Goal: Task Accomplishment & Management: Manage account settings

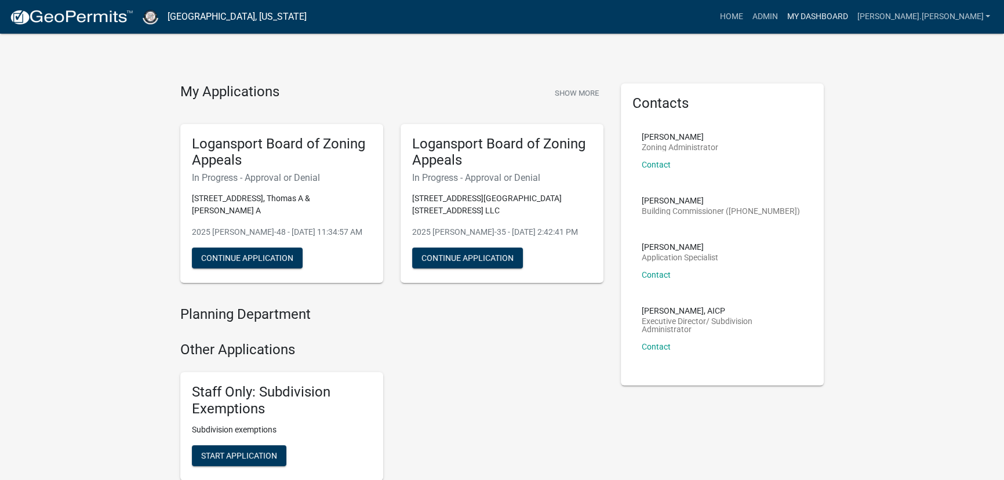
click at [852, 17] on link "My Dashboard" at bounding box center [817, 17] width 70 height 22
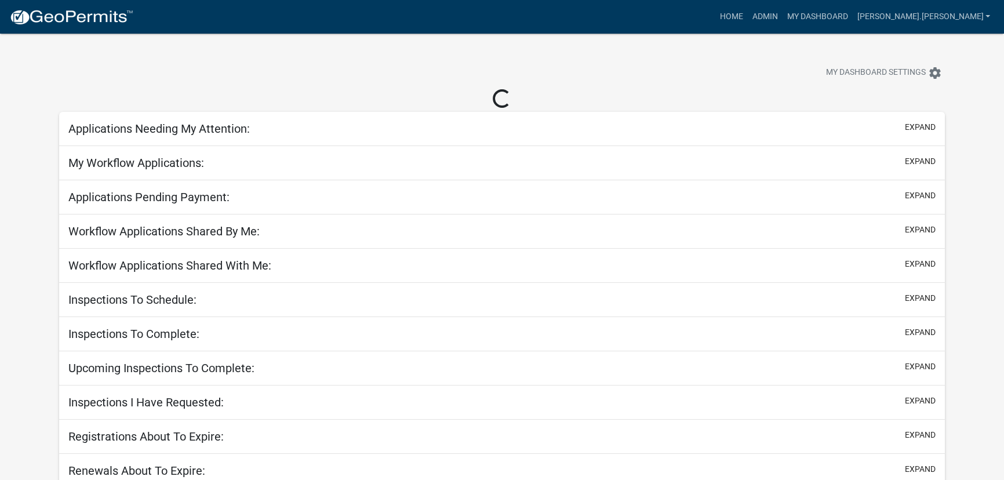
select select "3: 100"
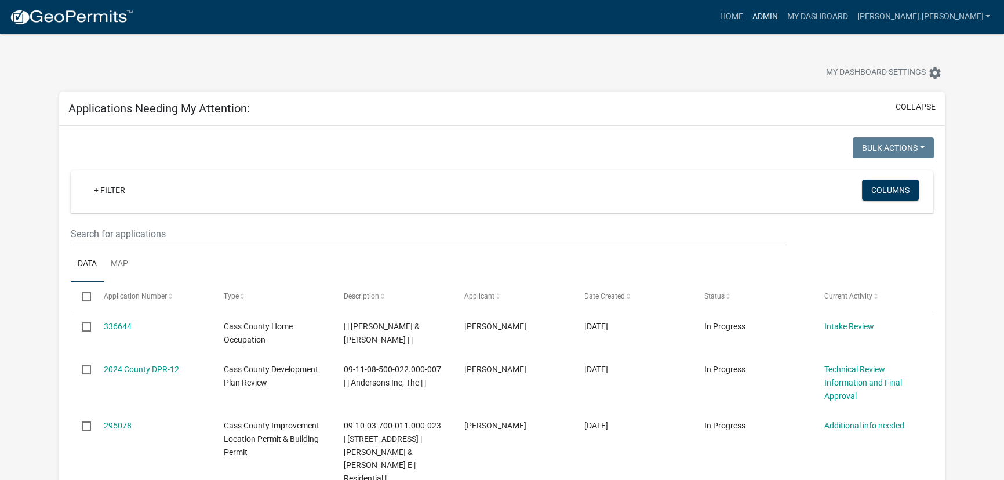
click at [782, 17] on link "Admin" at bounding box center [764, 17] width 35 height 22
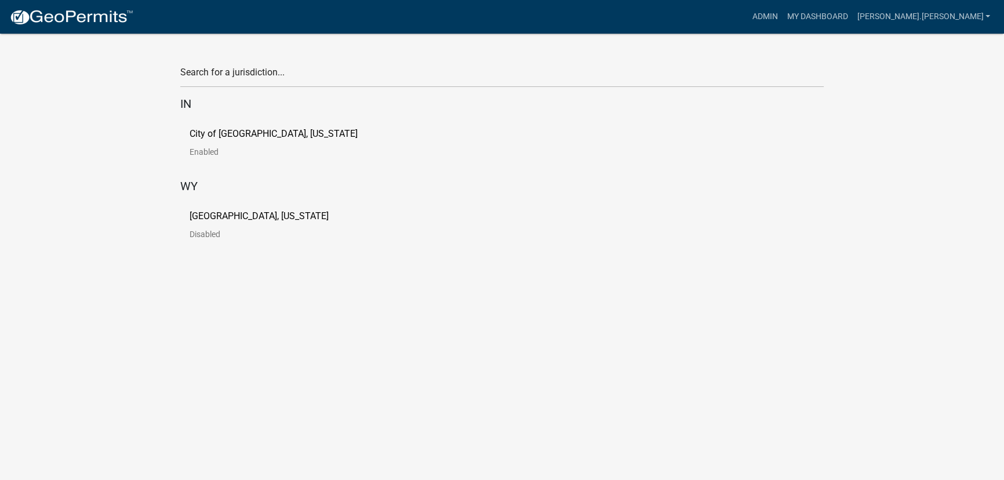
click at [206, 146] on link "City of [GEOGRAPHIC_DATA], [US_STATE] Enabled" at bounding box center [283, 147] width 187 height 36
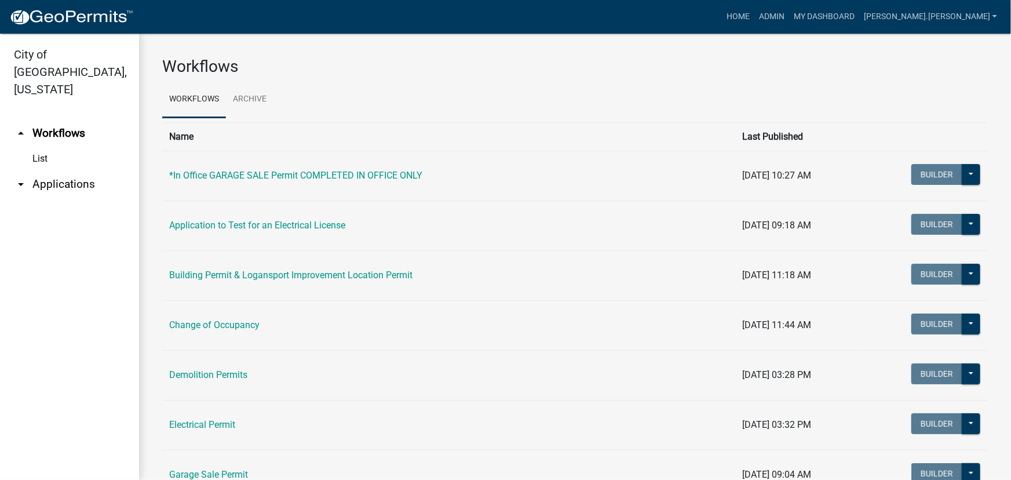
click at [41, 170] on link "arrow_drop_down Applications" at bounding box center [69, 184] width 139 height 28
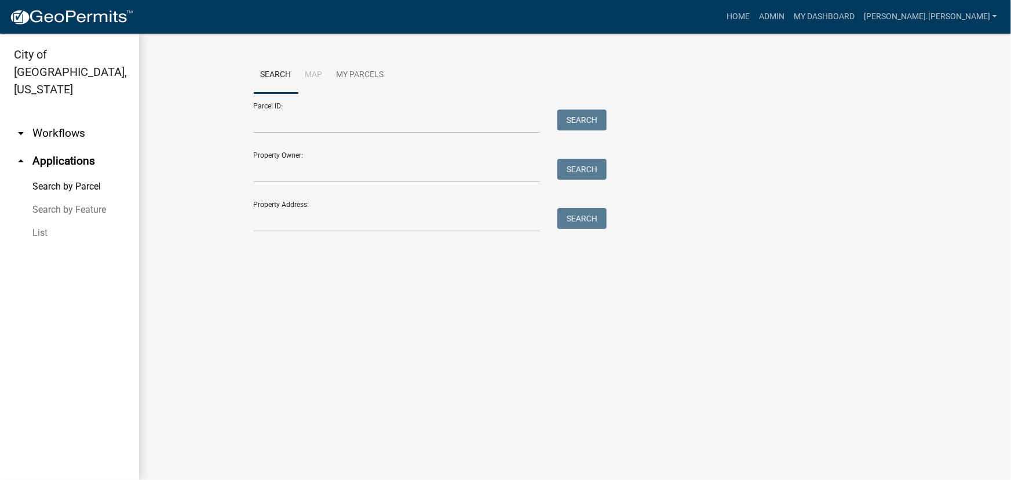
click at [41, 221] on link "List" at bounding box center [69, 232] width 139 height 23
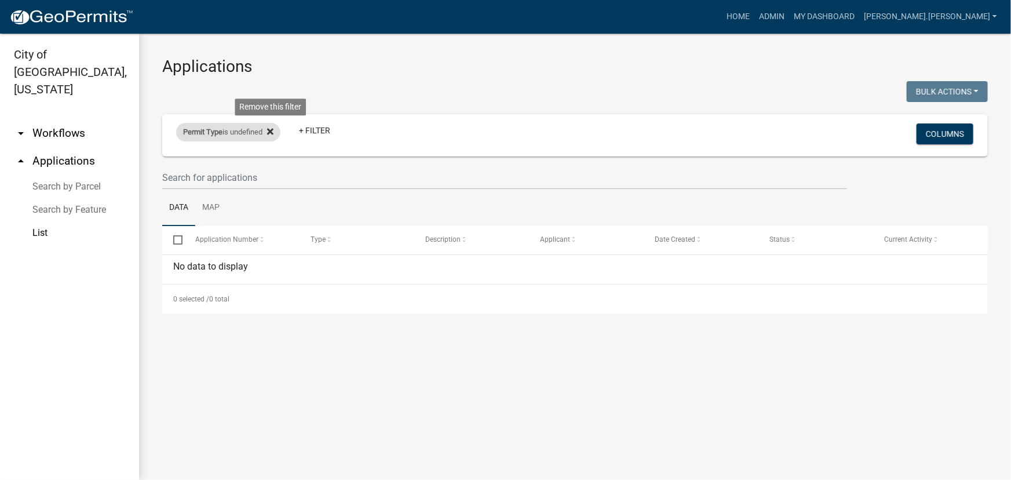
click at [272, 129] on icon at bounding box center [270, 131] width 6 height 6
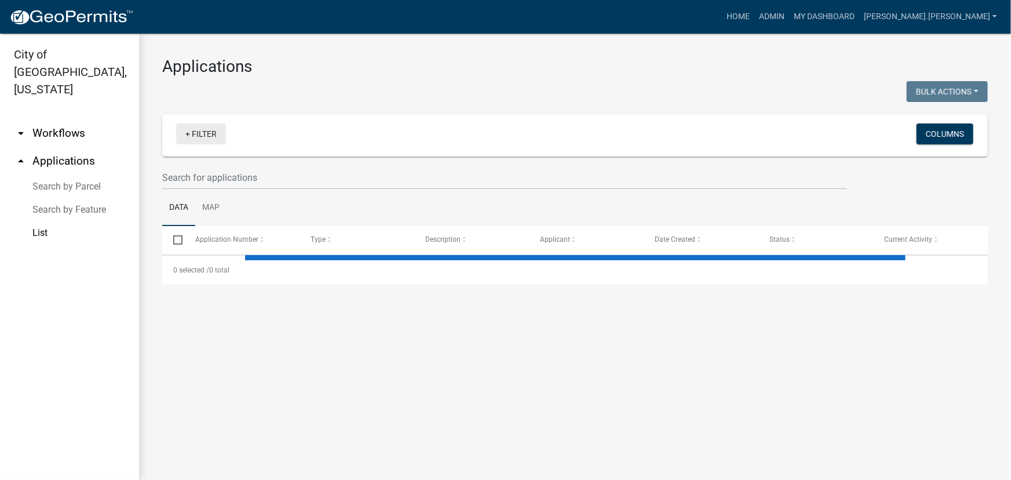
click at [211, 135] on link "+ Filter" at bounding box center [201, 133] width 50 height 21
select select "3: 100"
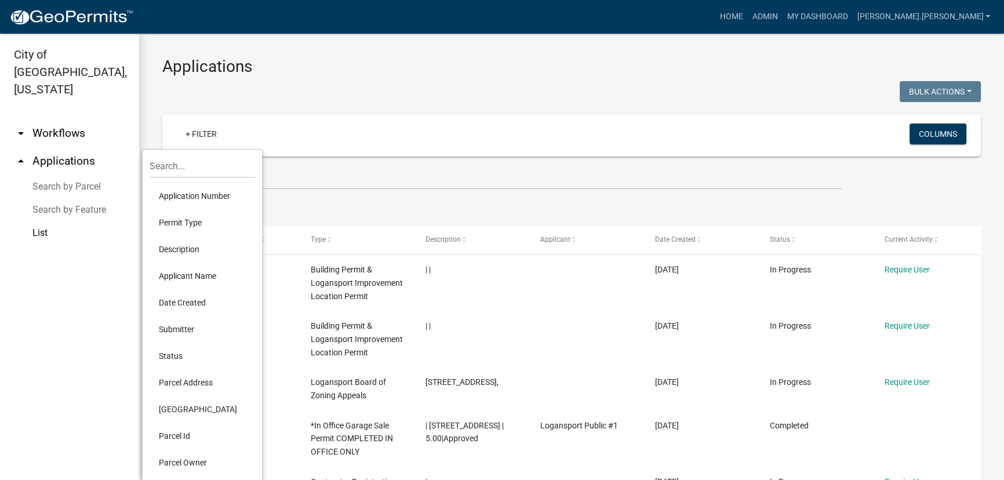
click at [182, 221] on li "Permit Type" at bounding box center [203, 222] width 106 height 27
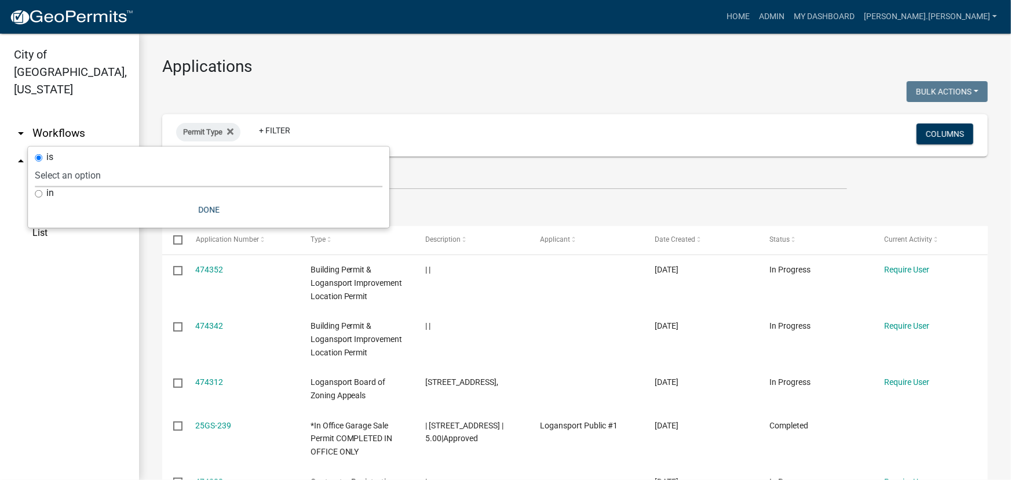
click at [190, 182] on select "Select an option *In Office GARAGE SALE Permit COMPLETED IN OFFICE ONLY Applica…" at bounding box center [209, 175] width 348 height 24
select select "5374a497-29e9-4139-8594-833f9e4fb562"
click at [100, 163] on select "Select an option *In Office GARAGE SALE Permit COMPLETED IN OFFICE ONLY Applica…" at bounding box center [209, 175] width 348 height 24
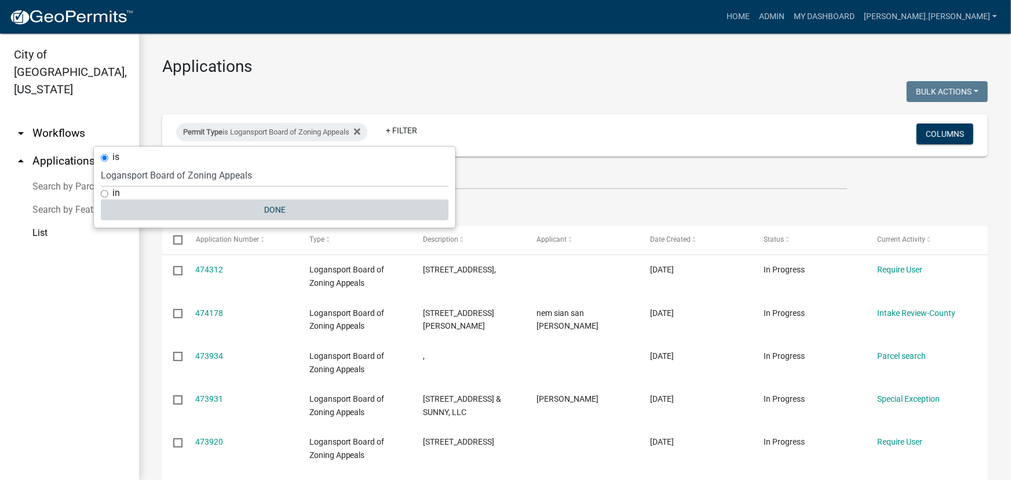
click at [272, 204] on button "Done" at bounding box center [275, 209] width 348 height 21
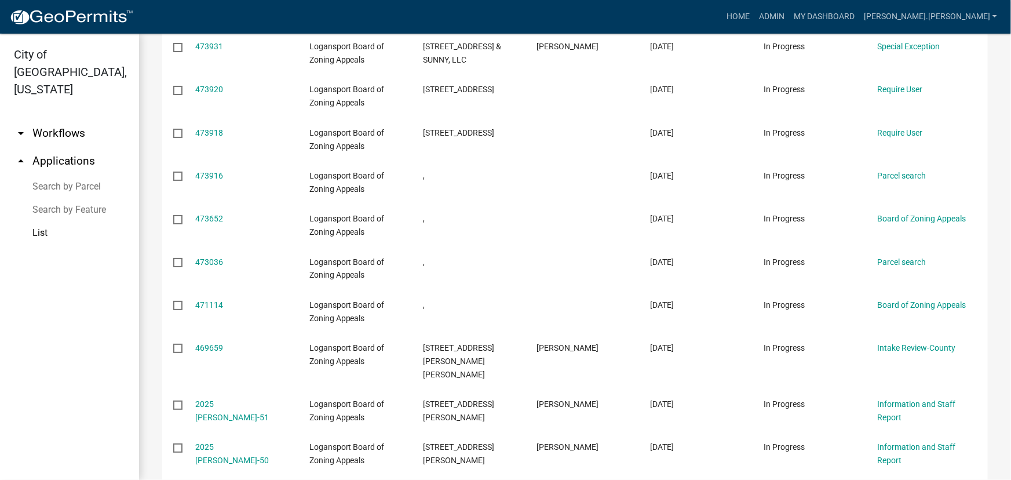
scroll to position [369, 0]
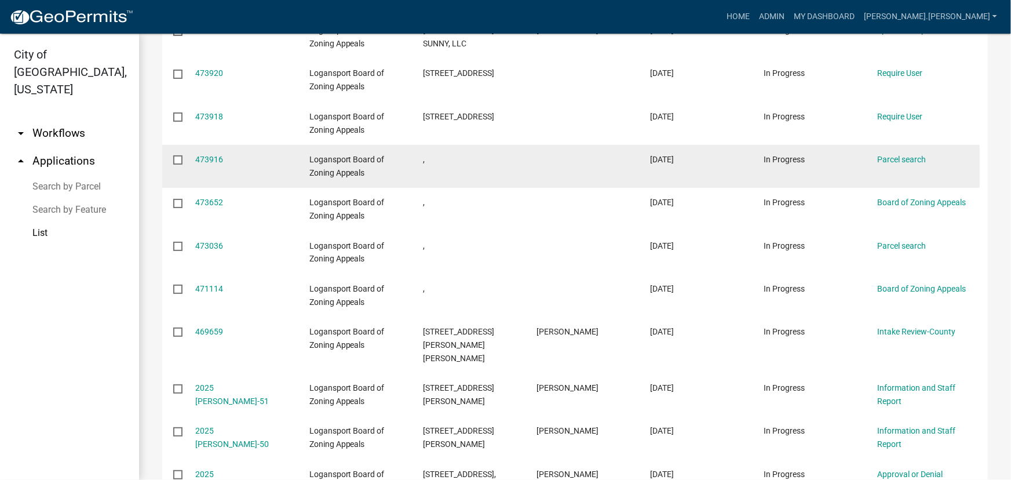
click at [179, 157] on input "checkbox" at bounding box center [177, 159] width 8 height 8
checkbox input "true"
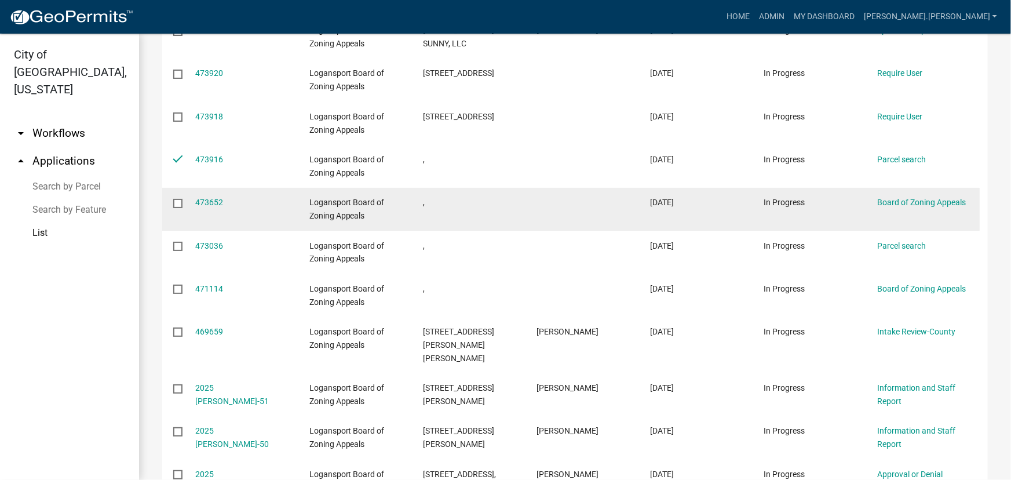
click at [179, 203] on input "checkbox" at bounding box center [177, 203] width 8 height 8
checkbox input "true"
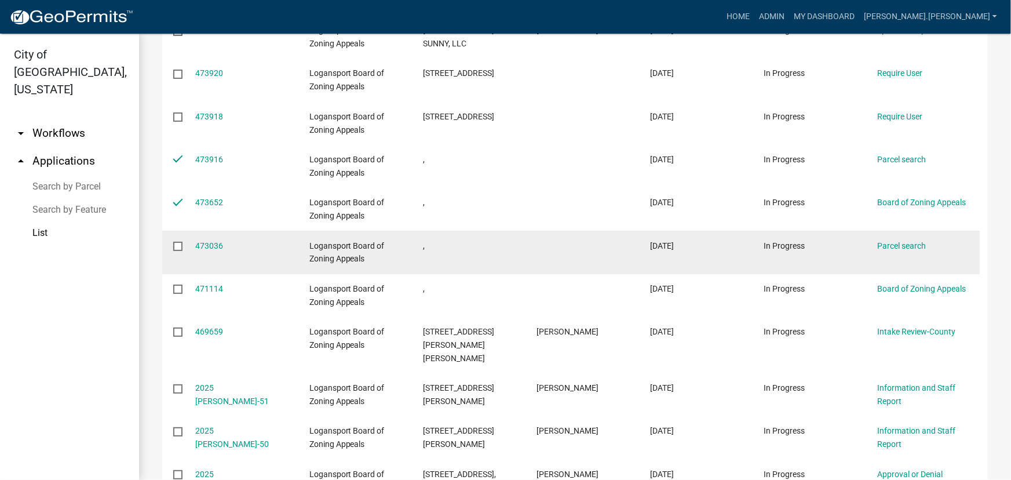
click at [179, 248] on input "checkbox" at bounding box center [177, 246] width 8 height 8
checkbox input "true"
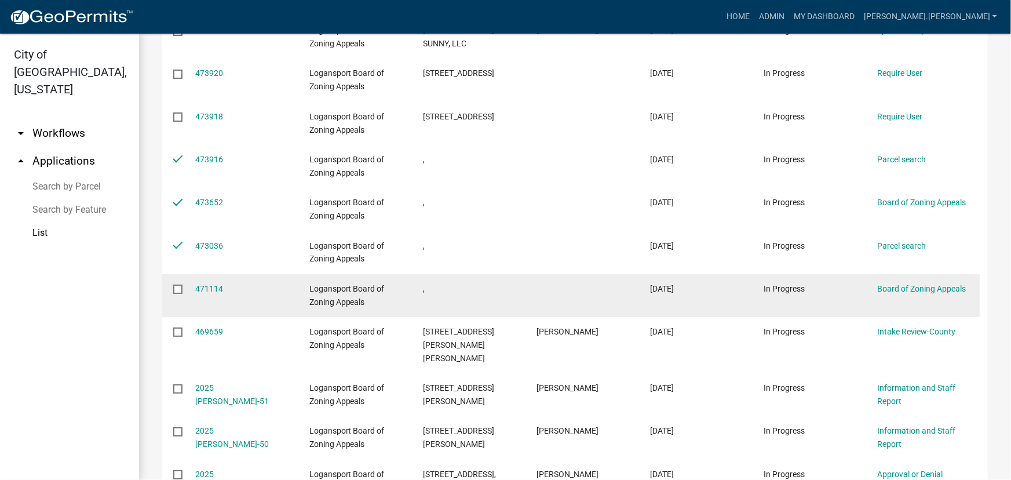
click at [175, 289] on input "checkbox" at bounding box center [177, 289] width 8 height 8
checkbox input "true"
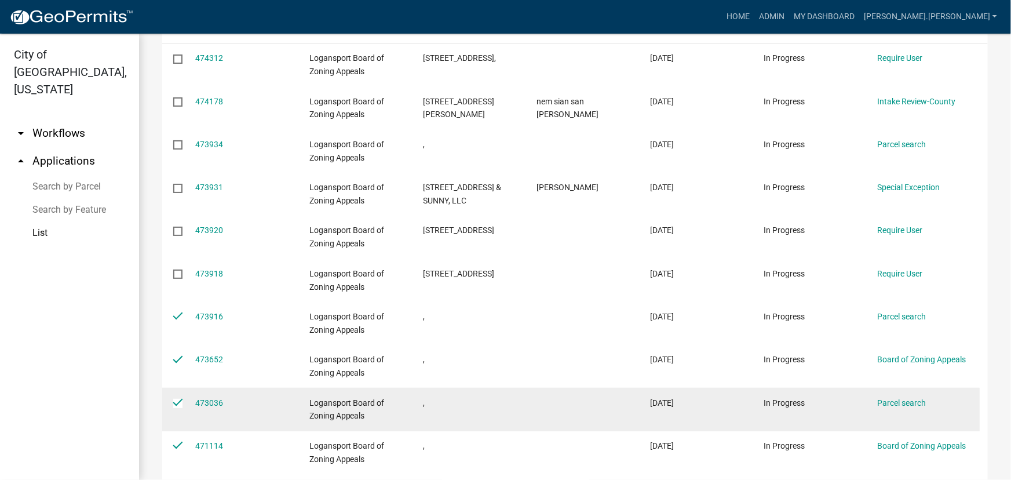
scroll to position [210, 0]
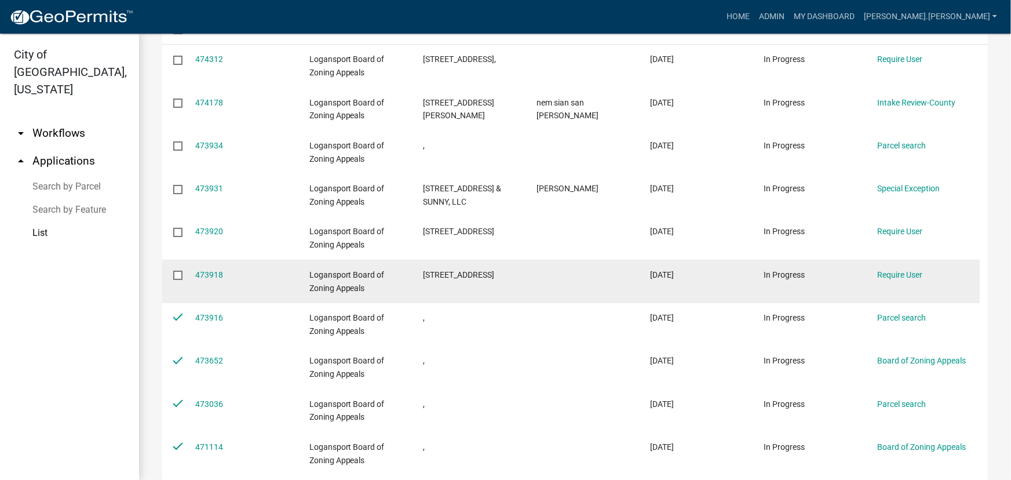
click at [180, 272] on input "checkbox" at bounding box center [177, 275] width 8 height 8
checkbox input "true"
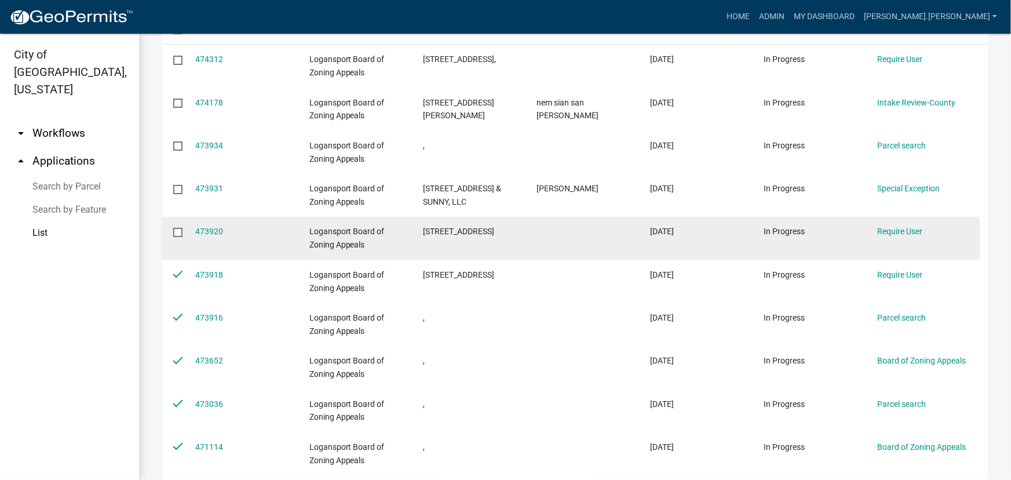
click at [179, 229] on input "checkbox" at bounding box center [177, 232] width 8 height 8
checkbox input "true"
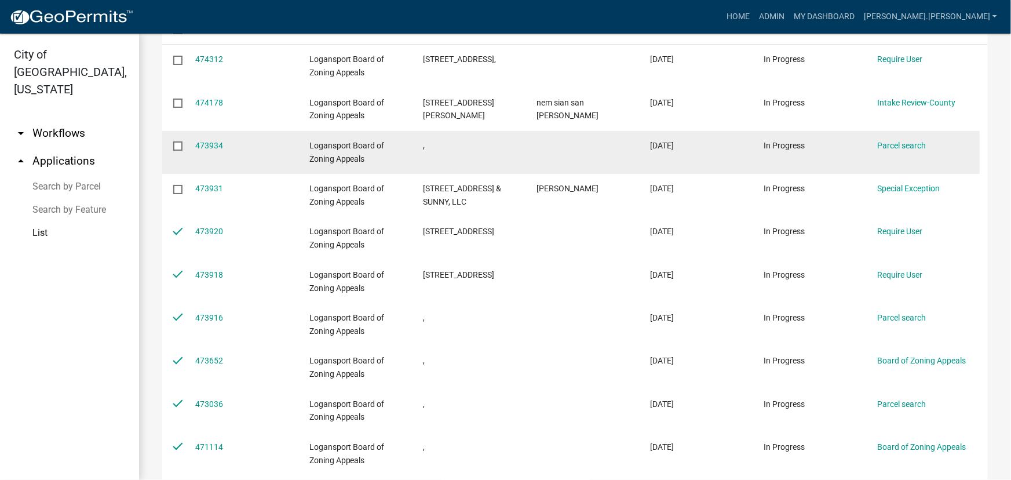
click at [178, 147] on input "checkbox" at bounding box center [177, 145] width 8 height 8
checkbox input "true"
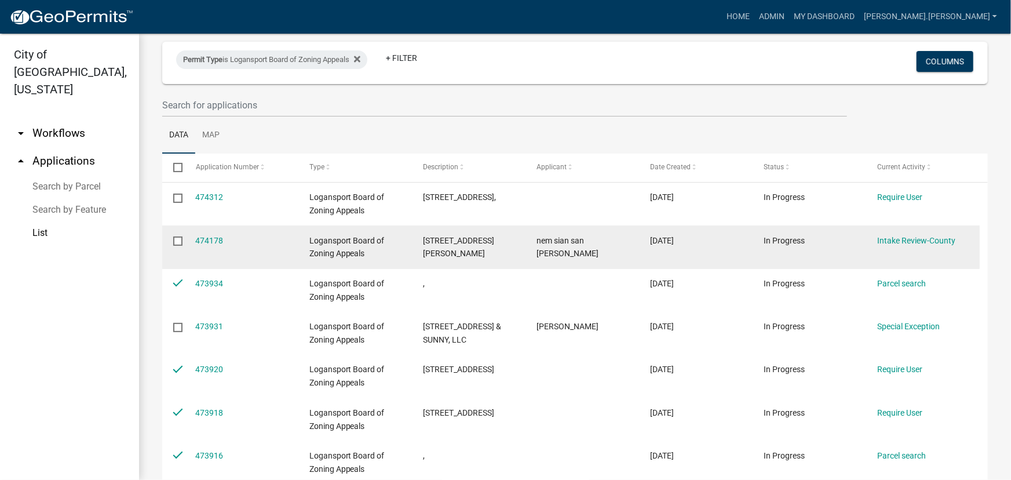
scroll to position [52, 0]
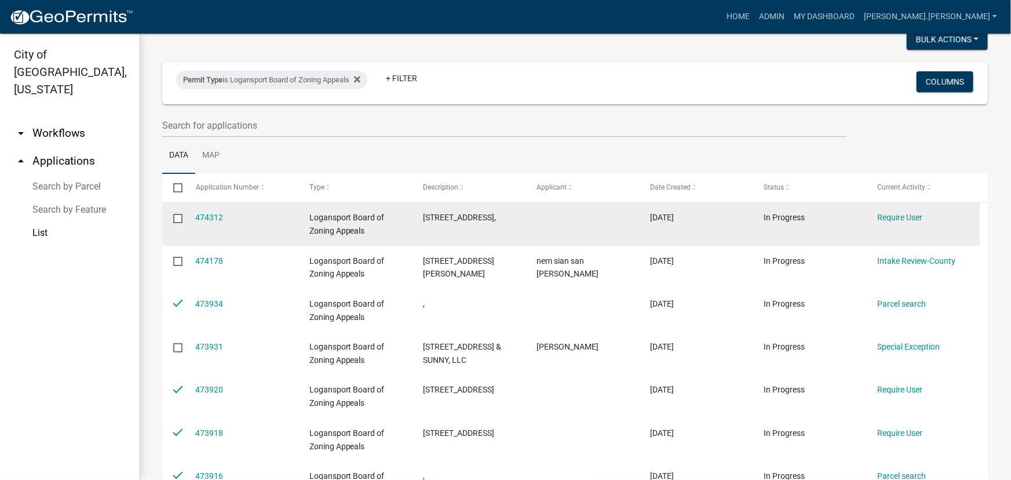
click at [177, 214] on input "checkbox" at bounding box center [177, 218] width 8 height 8
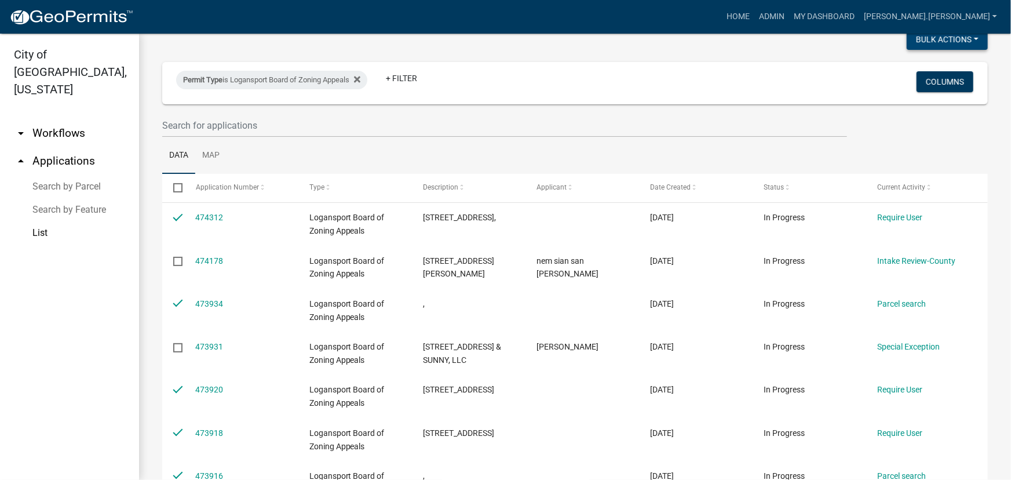
click at [915, 38] on button "Bulk Actions" at bounding box center [947, 39] width 81 height 21
click at [915, 67] on button "Void" at bounding box center [942, 70] width 93 height 28
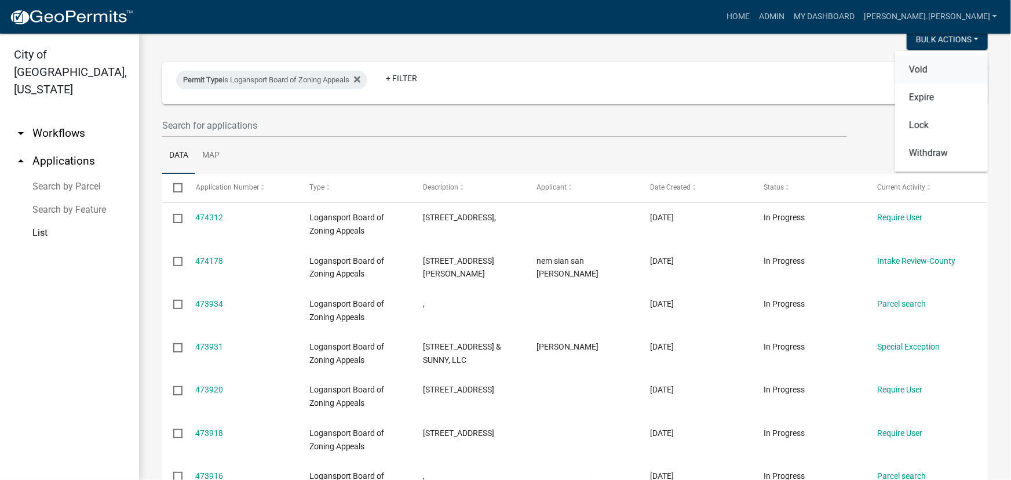
checkbox input "false"
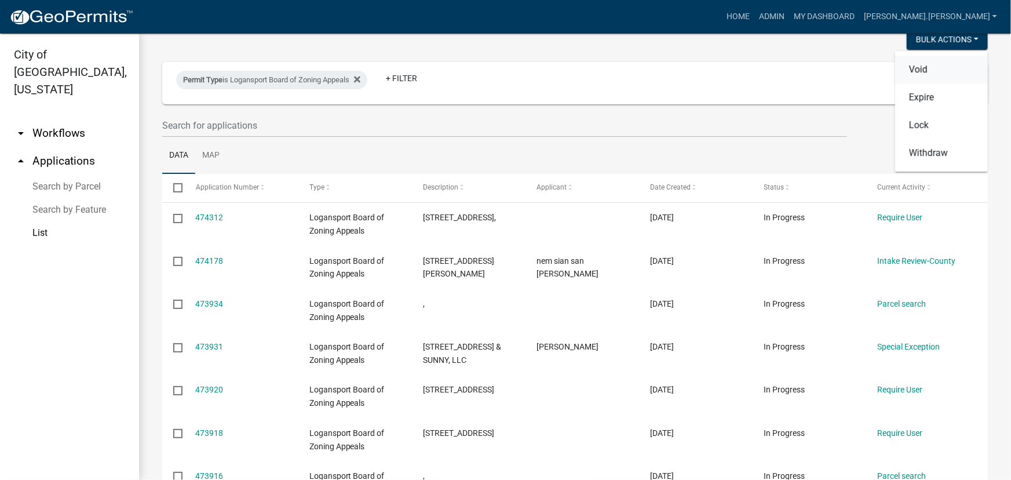
checkbox input "false"
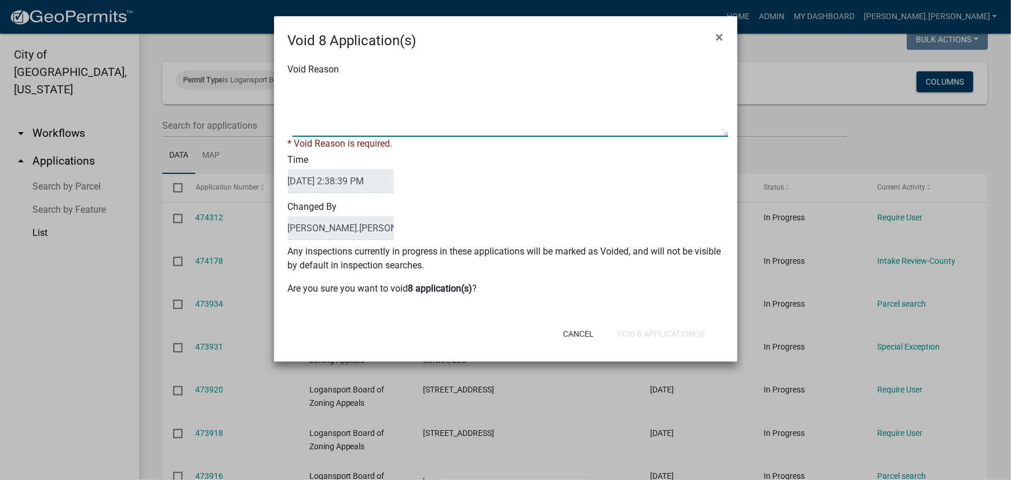
click at [407, 99] on textarea "Void Reason" at bounding box center [511, 108] width 436 height 58
type textarea "Empty"
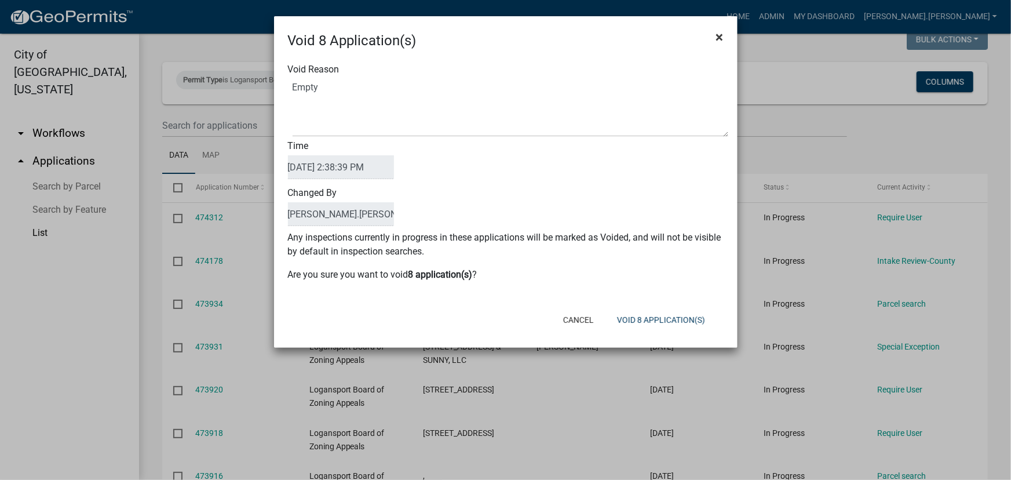
click at [721, 35] on span "×" at bounding box center [720, 37] width 8 height 16
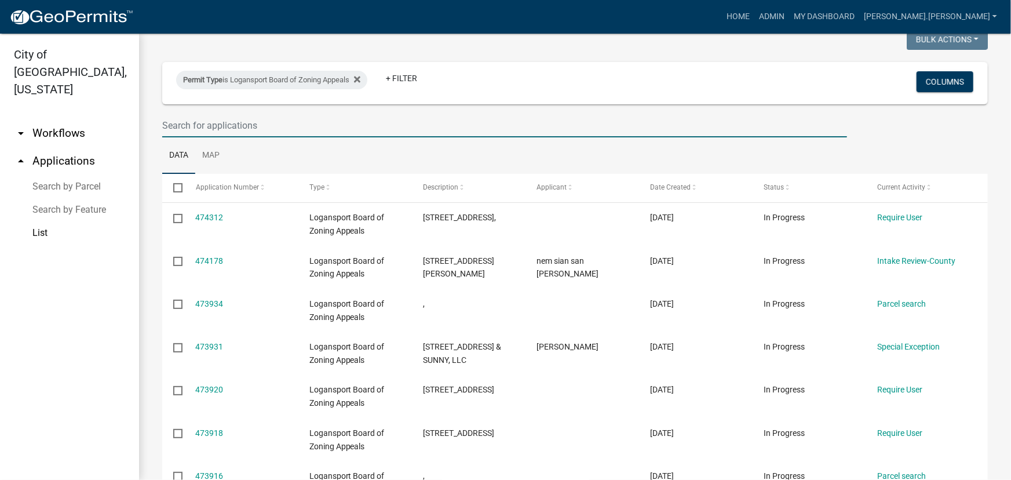
click at [246, 114] on input "text" at bounding box center [504, 126] width 685 height 24
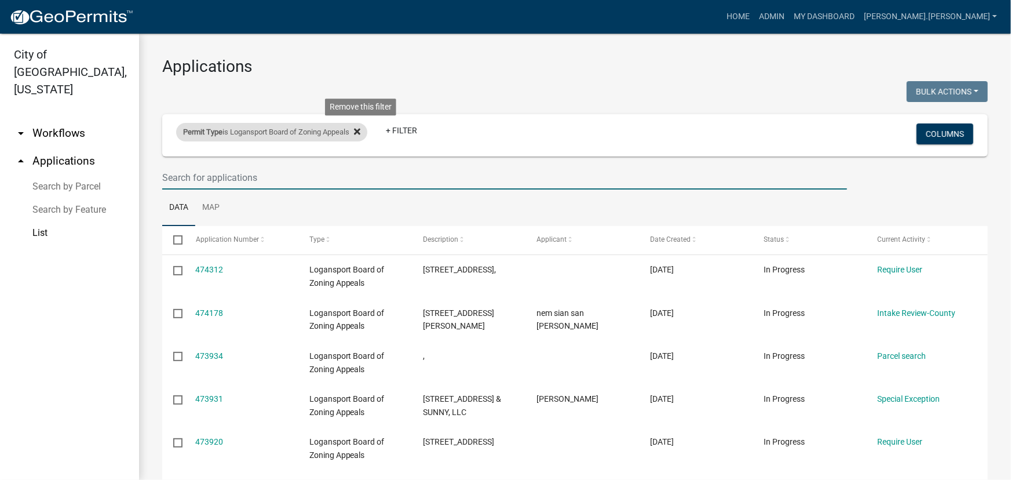
click at [361, 137] on fa-icon at bounding box center [355, 132] width 11 height 19
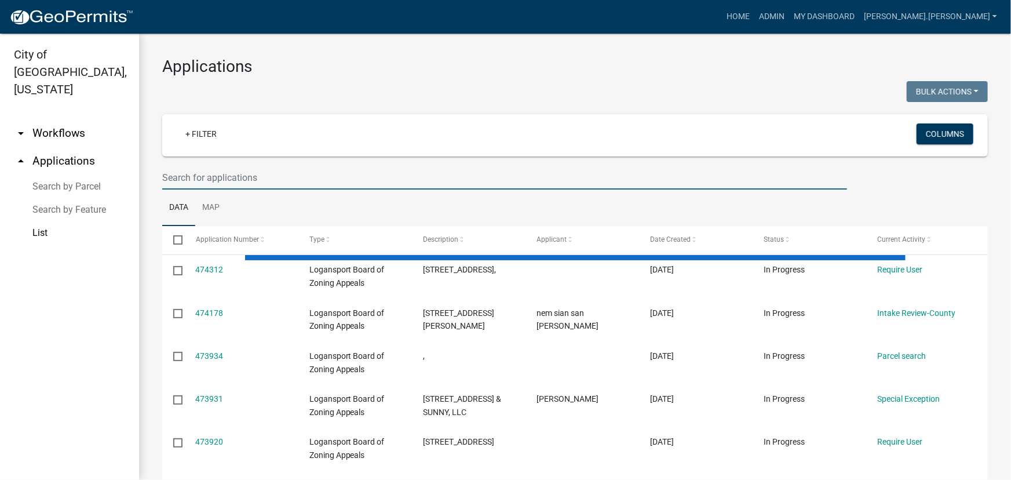
click at [194, 174] on input "text" at bounding box center [504, 178] width 685 height 24
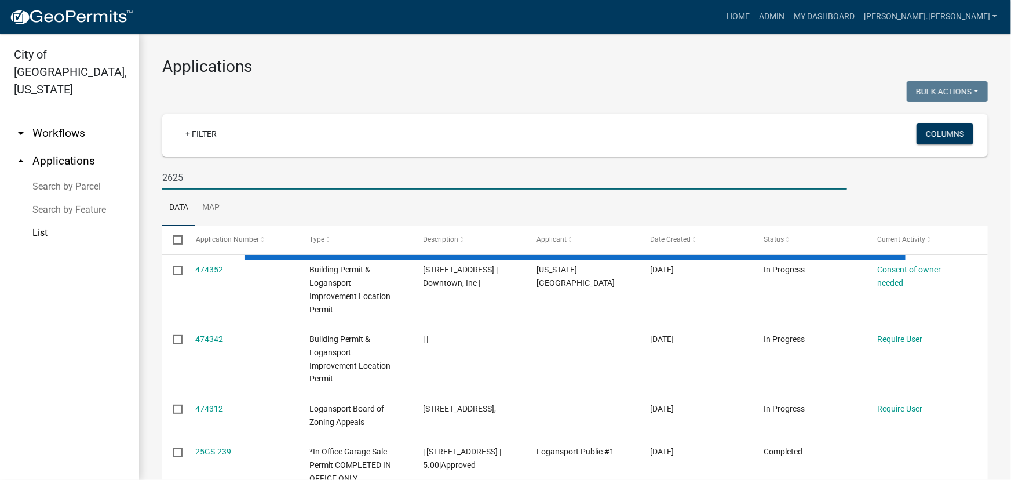
type input "2625"
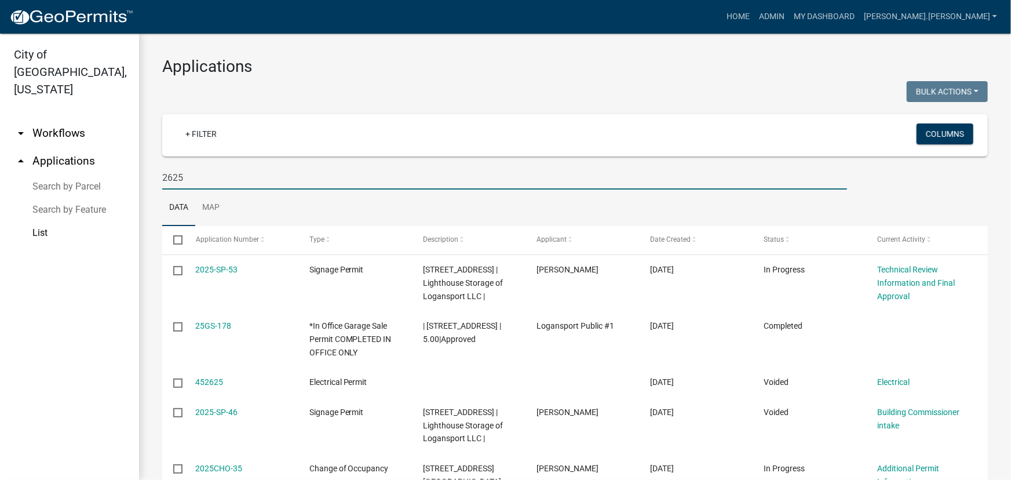
drag, startPoint x: 522, startPoint y: 220, endPoint x: 416, endPoint y: 189, distance: 110.6
click at [416, 189] on input "2625" at bounding box center [504, 178] width 685 height 24
click at [423, 180] on input "2625" at bounding box center [504, 178] width 685 height 24
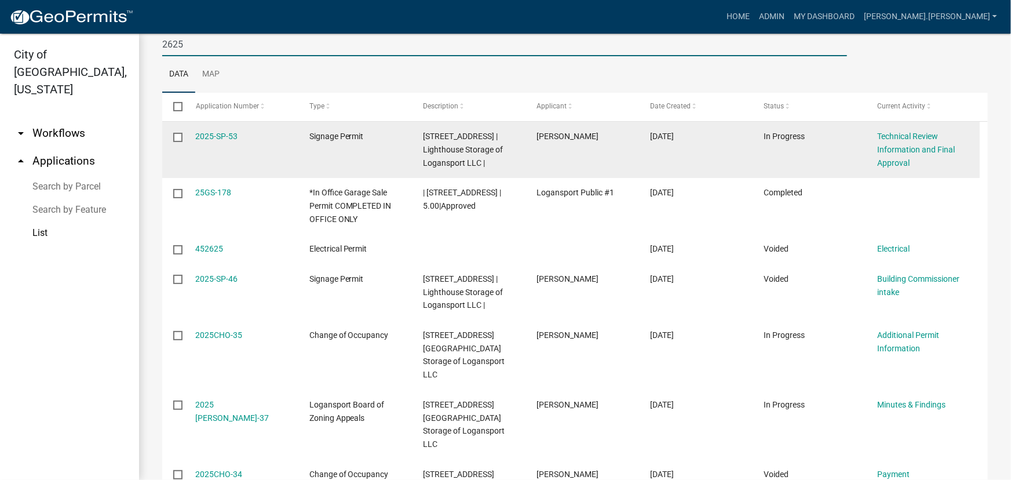
scroll to position [158, 0]
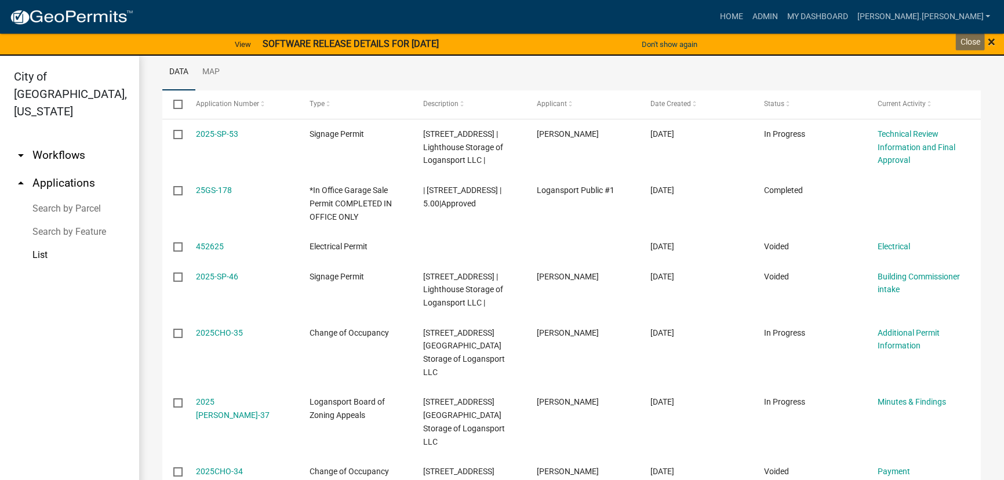
click at [992, 41] on span "×" at bounding box center [992, 42] width 8 height 16
